Goal: Information Seeking & Learning: Learn about a topic

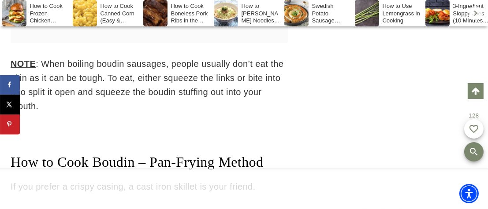
scroll to position [2926, 0]
